Goal: Task Accomplishment & Management: Use online tool/utility

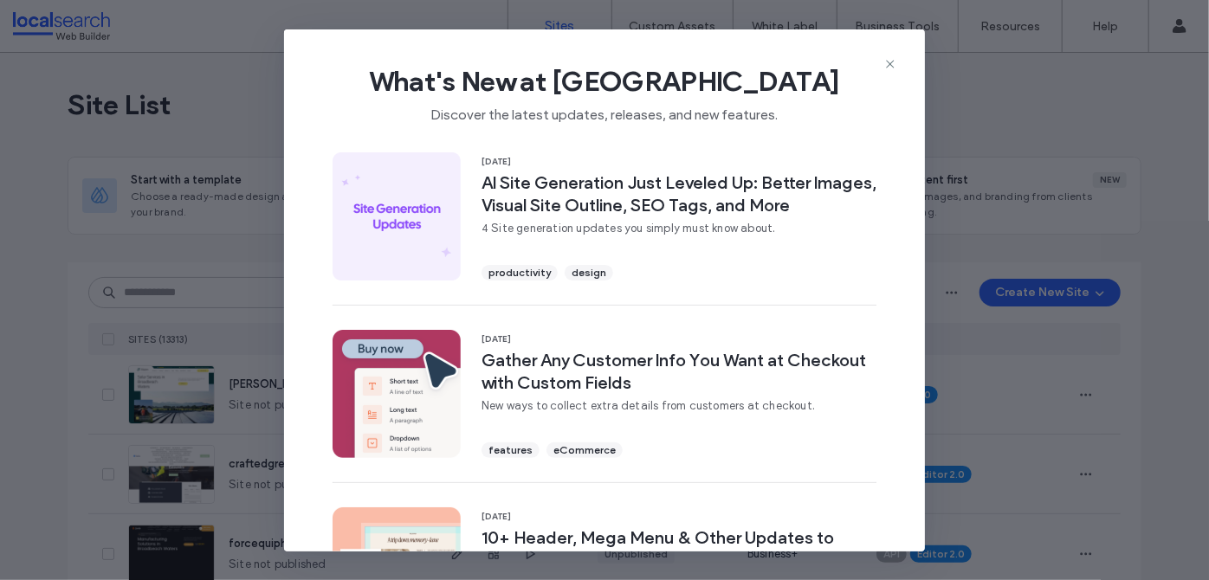
click at [888, 59] on icon at bounding box center [890, 64] width 14 height 14
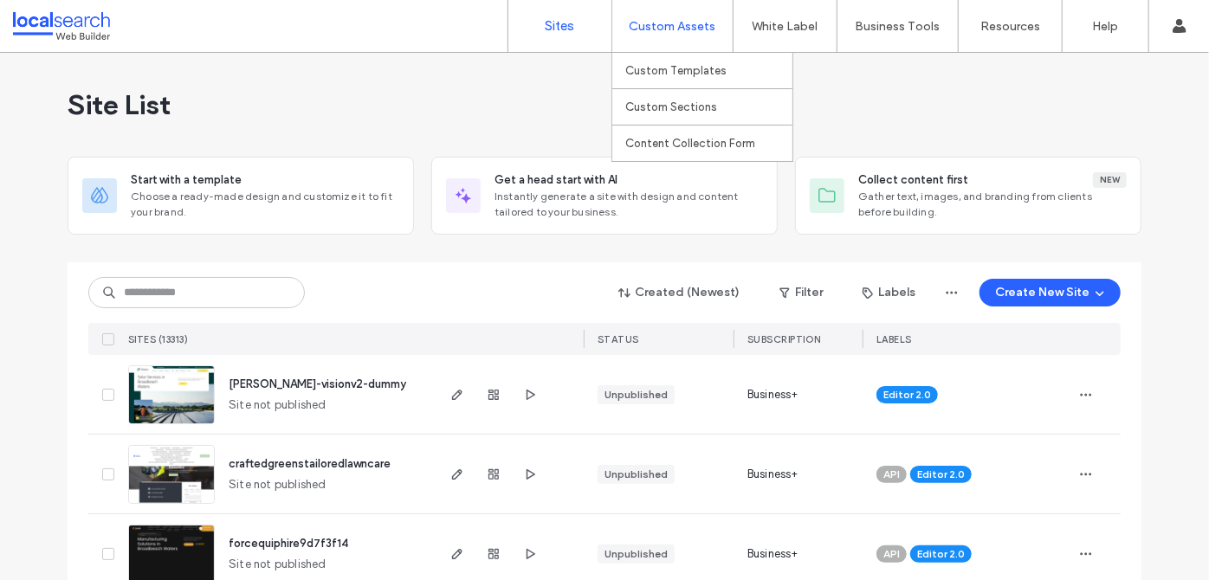
click at [675, 44] on div "Custom Assets" at bounding box center [672, 26] width 120 height 52
click at [698, 72] on label "Custom Templates" at bounding box center [675, 70] width 101 height 13
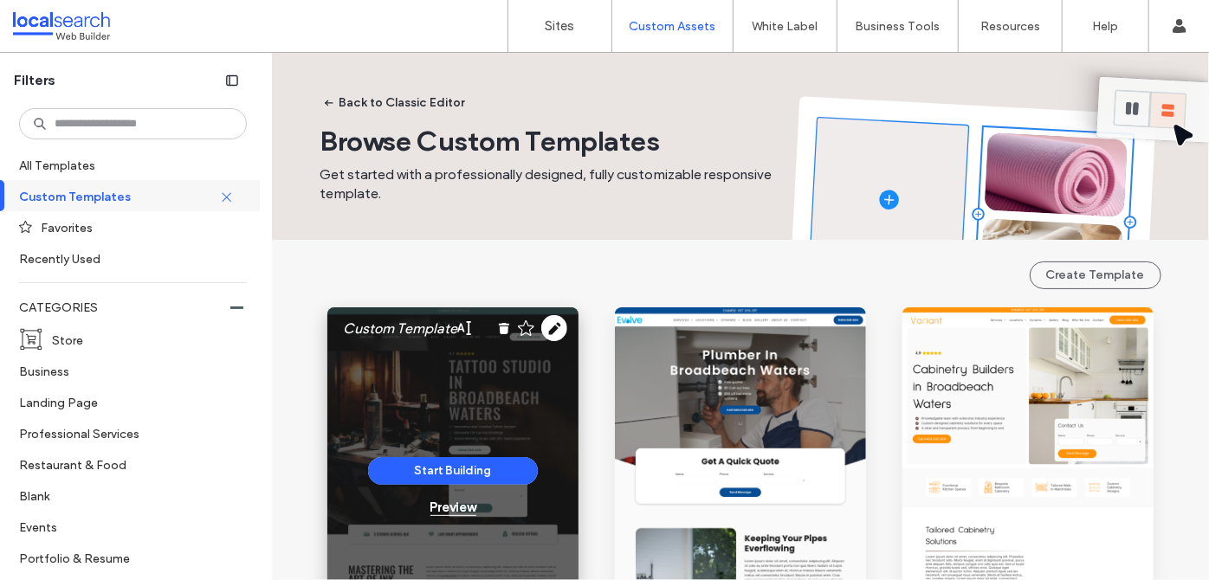
click at [455, 513] on div "Preview" at bounding box center [453, 508] width 46 height 16
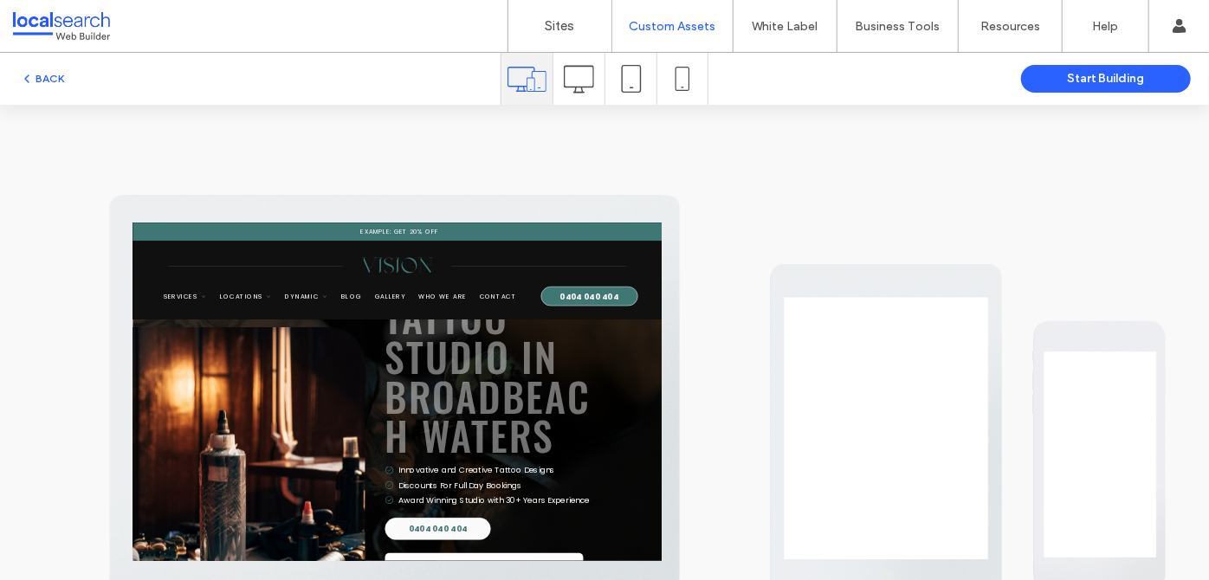
scroll to position [157, 0]
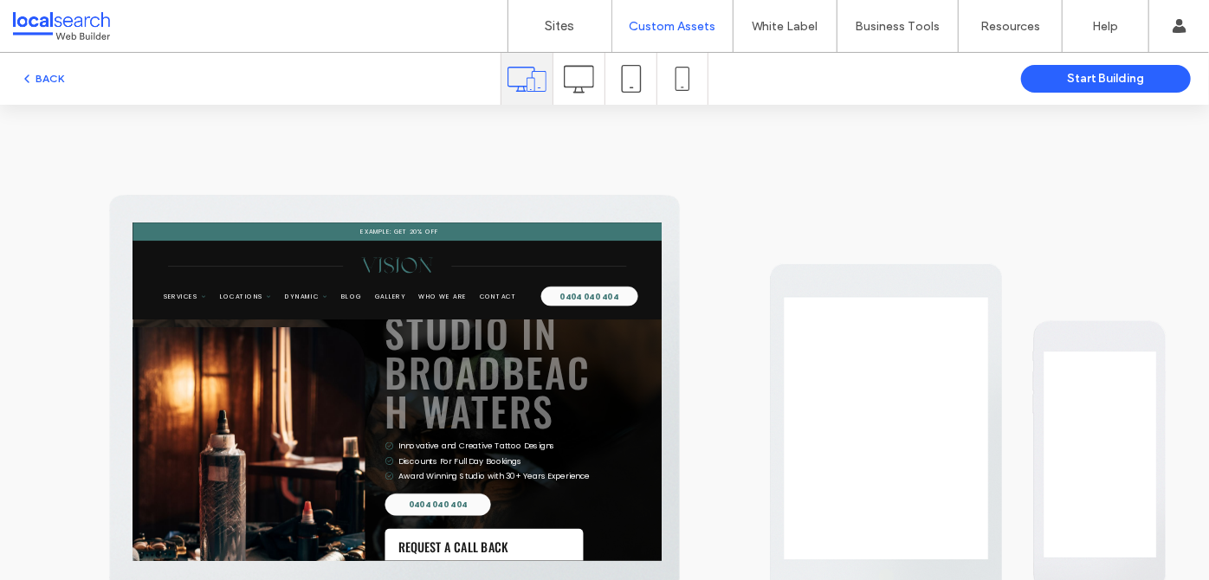
click at [583, 72] on icon at bounding box center [579, 79] width 30 height 30
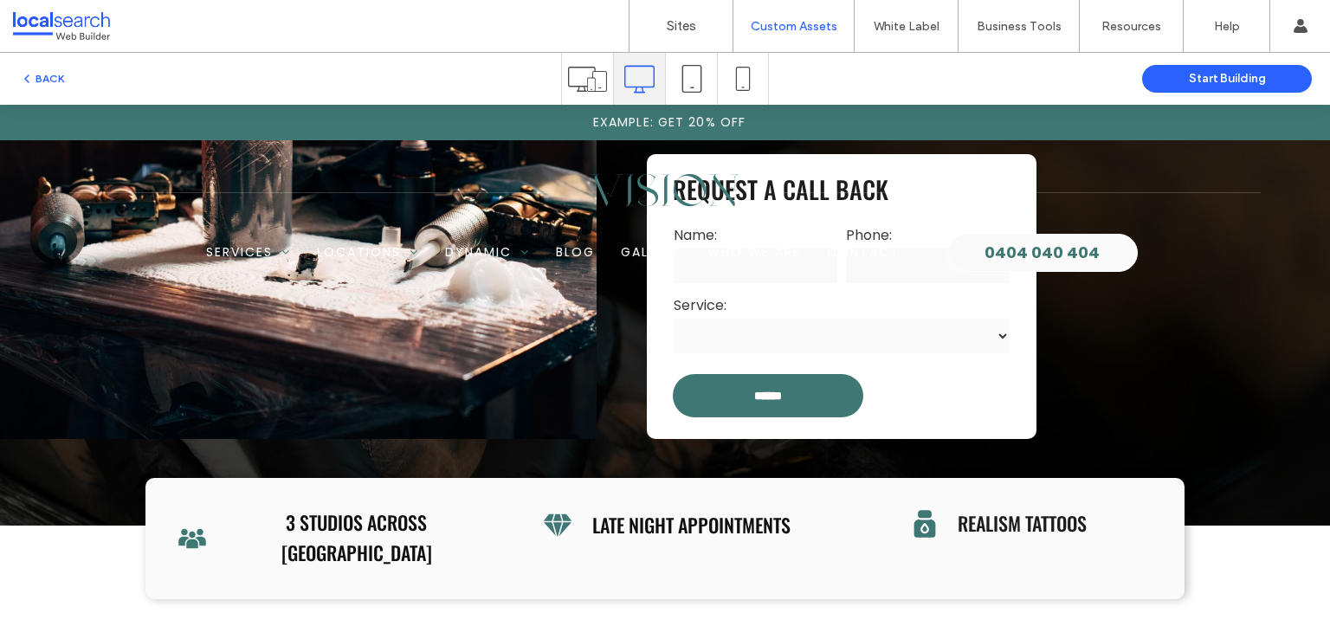
scroll to position [629, 0]
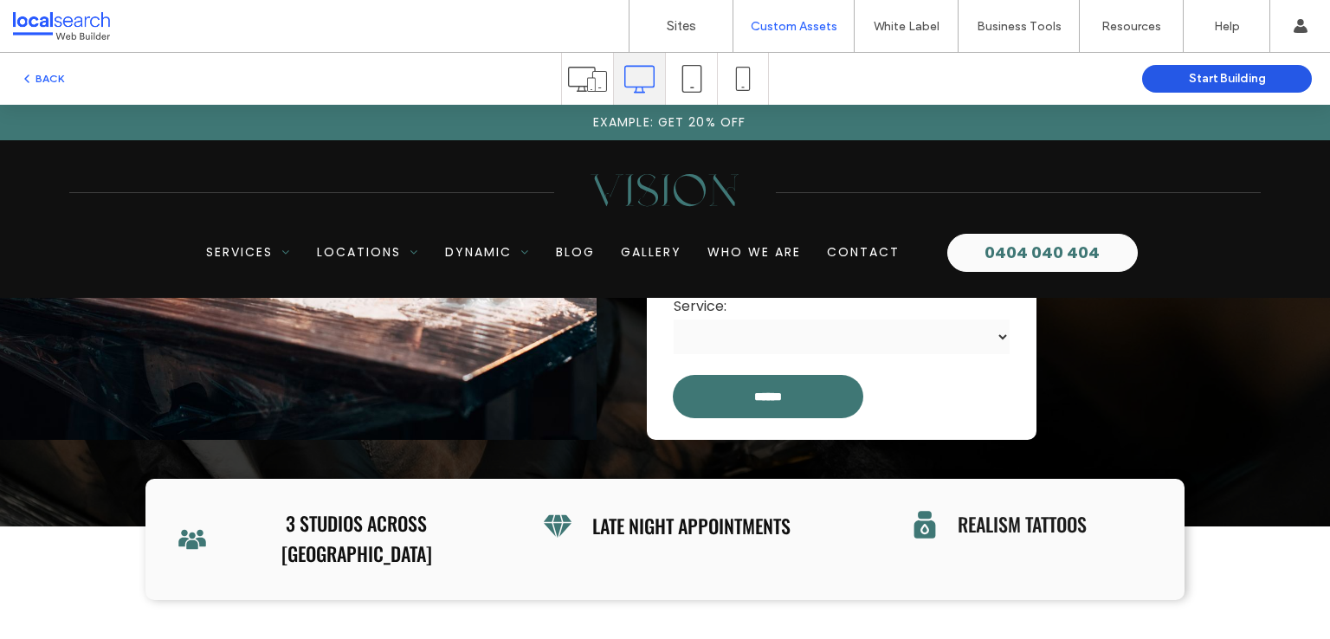
click at [1169, 70] on button "Start Building" at bounding box center [1227, 79] width 170 height 28
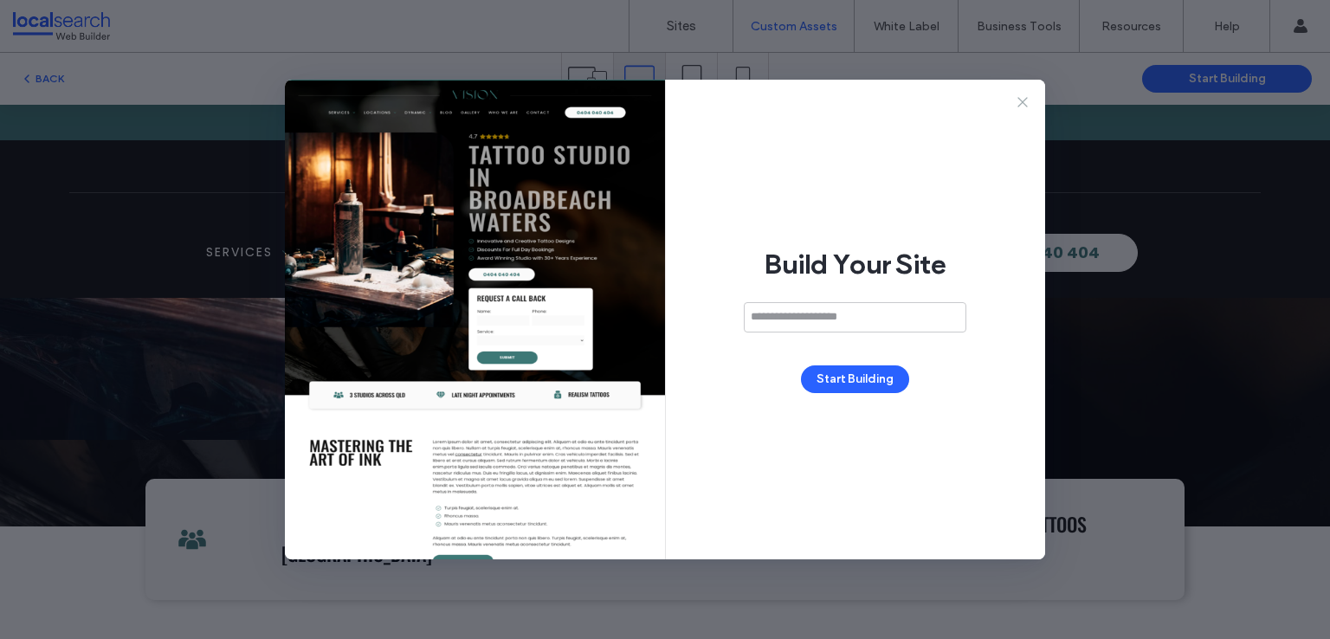
click at [1017, 101] on icon at bounding box center [1022, 102] width 17 height 17
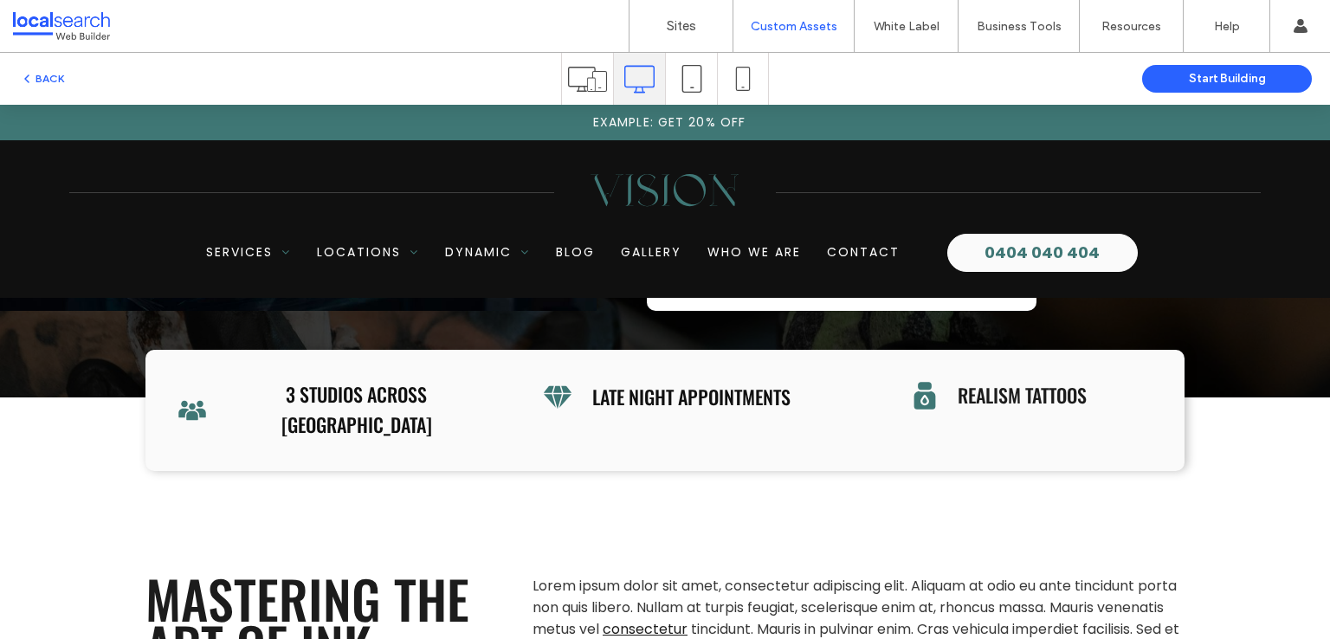
scroll to position [802, 0]
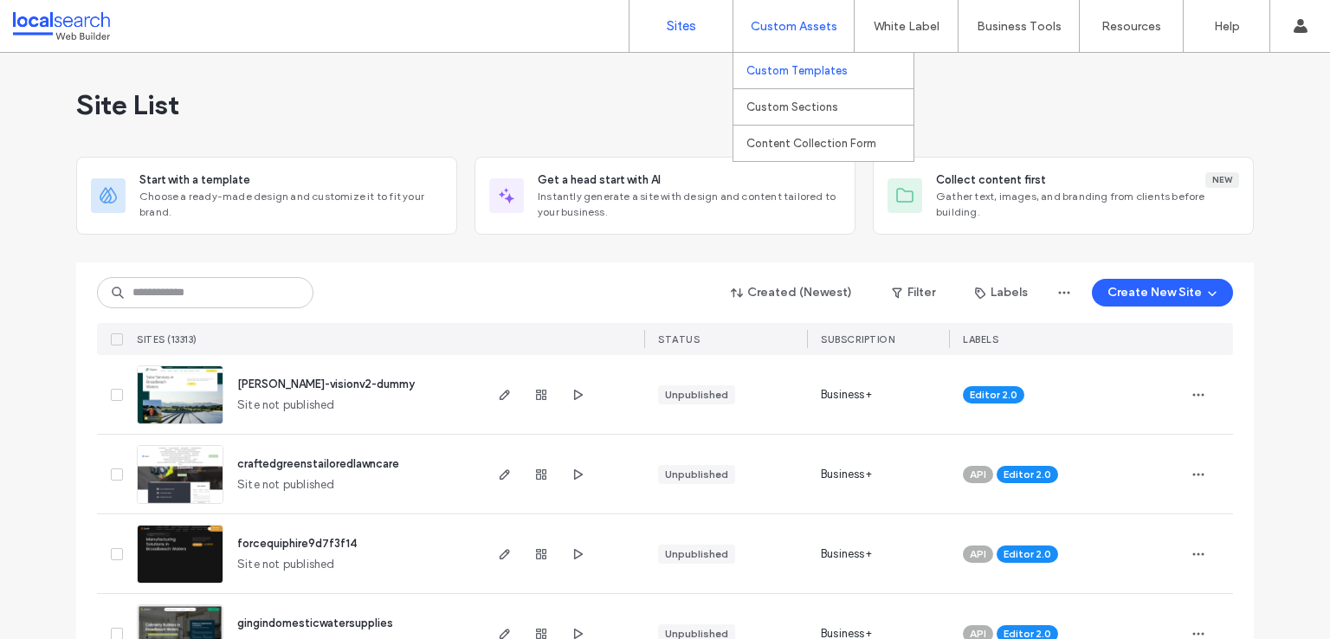
click at [817, 67] on label "Custom Templates" at bounding box center [796, 70] width 101 height 13
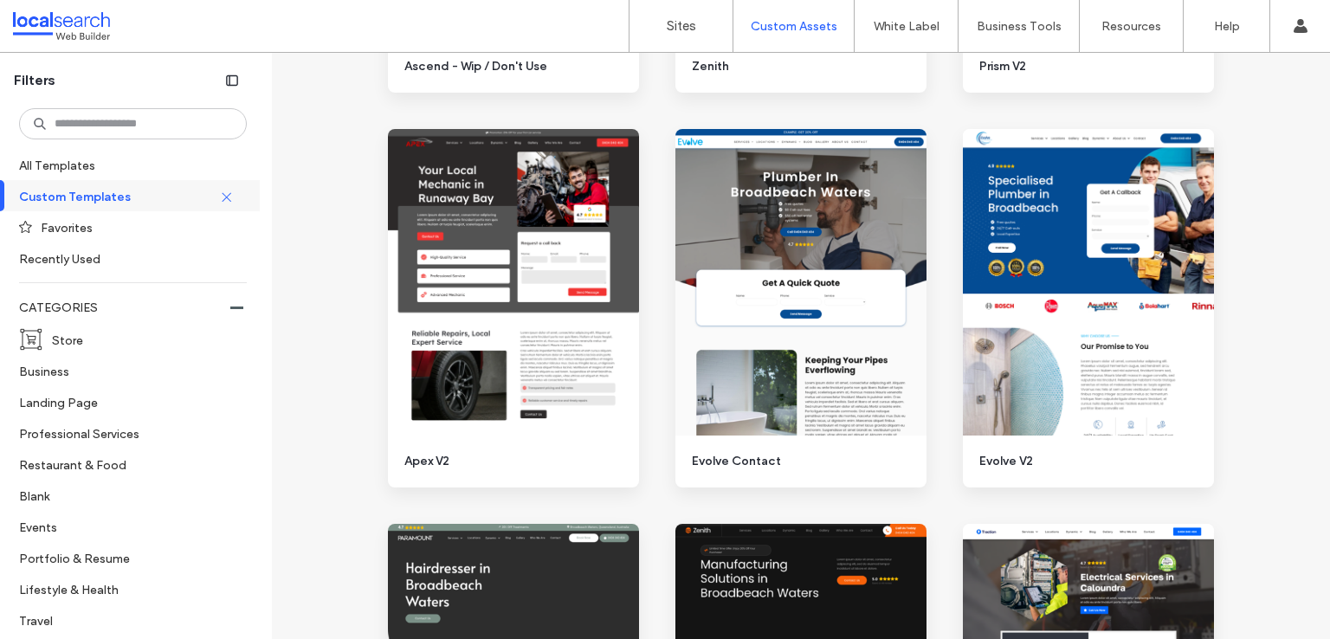
scroll to position [1732, 0]
